Goal: Task Accomplishment & Management: Manage account settings

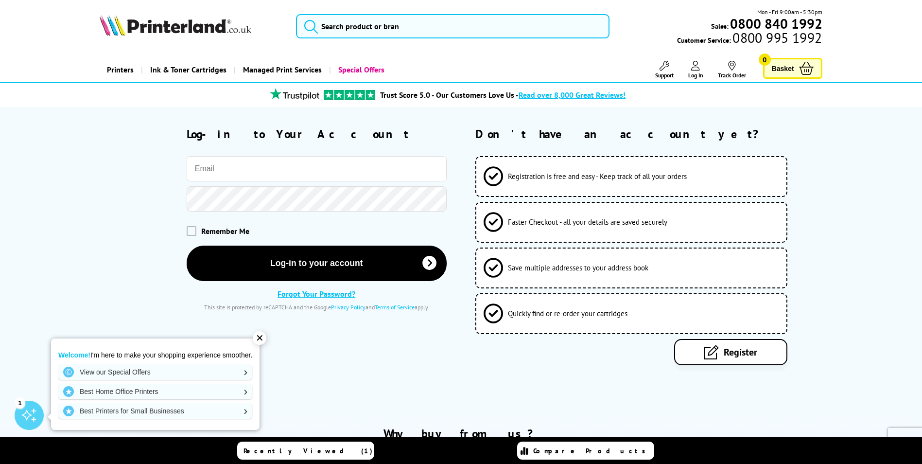
click at [235, 170] on input "email" at bounding box center [317, 168] width 260 height 25
type input "[PERSON_NAME][EMAIL_ADDRESS][DOMAIN_NAME]"
click at [187, 245] on button "Log-in to your account" at bounding box center [317, 262] width 260 height 35
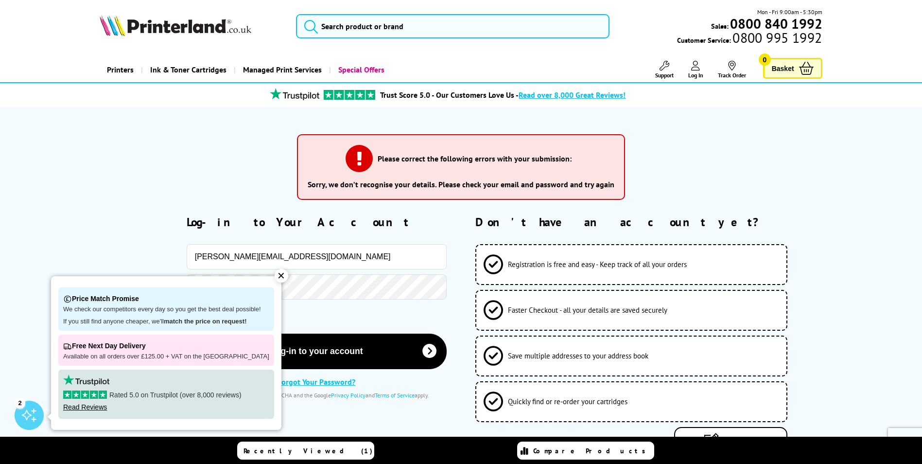
click at [216, 270] on div "[PERSON_NAME][EMAIL_ADDRESS][DOMAIN_NAME] Remember Me Log-in to your account Fo…" at bounding box center [273, 321] width 347 height 155
click at [275, 275] on div "✕" at bounding box center [282, 276] width 14 height 14
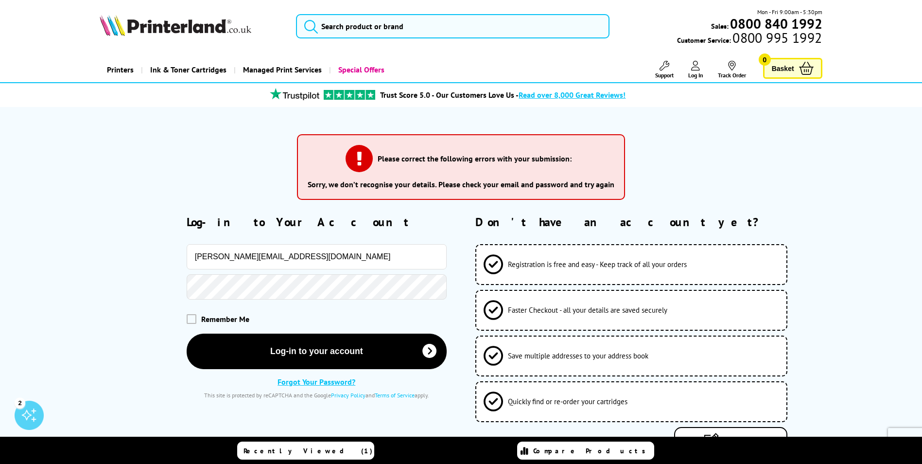
click at [187, 334] on button "Log-in to your account" at bounding box center [317, 351] width 260 height 35
click at [299, 380] on link "Forgot Your Password?" at bounding box center [317, 382] width 78 height 10
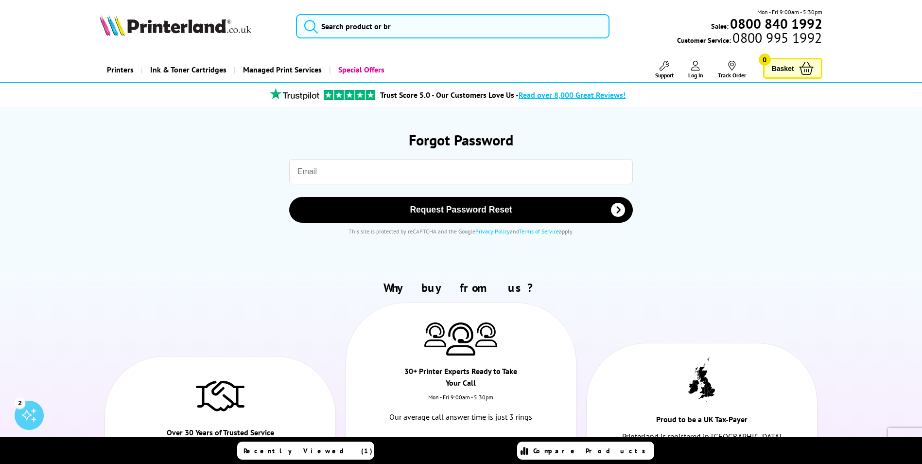
click at [345, 173] on input "email" at bounding box center [461, 171] width 344 height 25
type input "davidnicolson@btinternet.com"
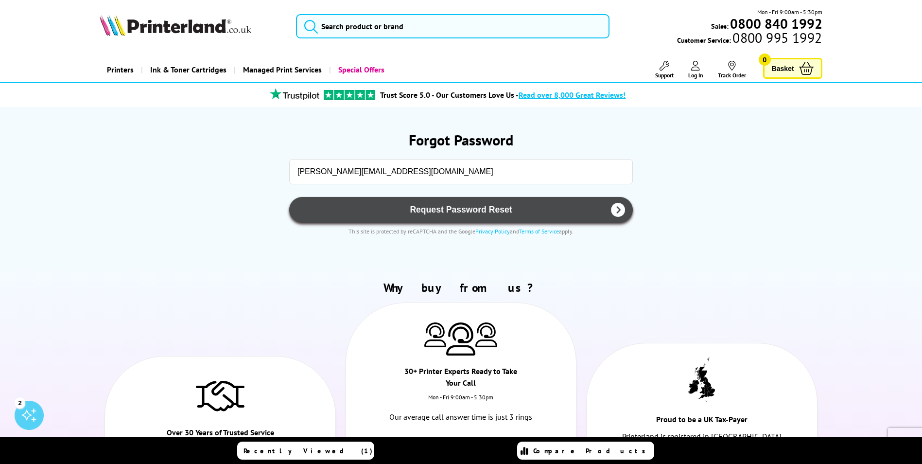
click at [477, 209] on span "Request Password Reset" at bounding box center [461, 210] width 318 height 10
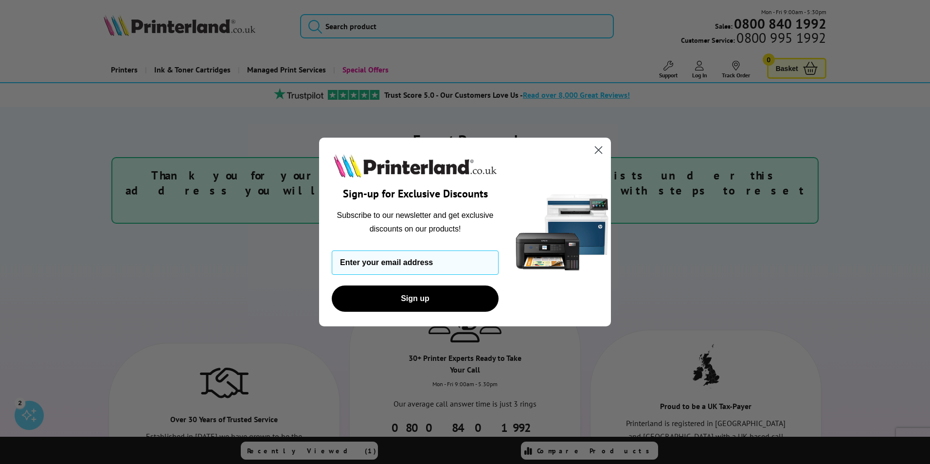
click at [598, 147] on circle "Close dialog" at bounding box center [598, 150] width 16 height 16
